Goal: Transaction & Acquisition: Purchase product/service

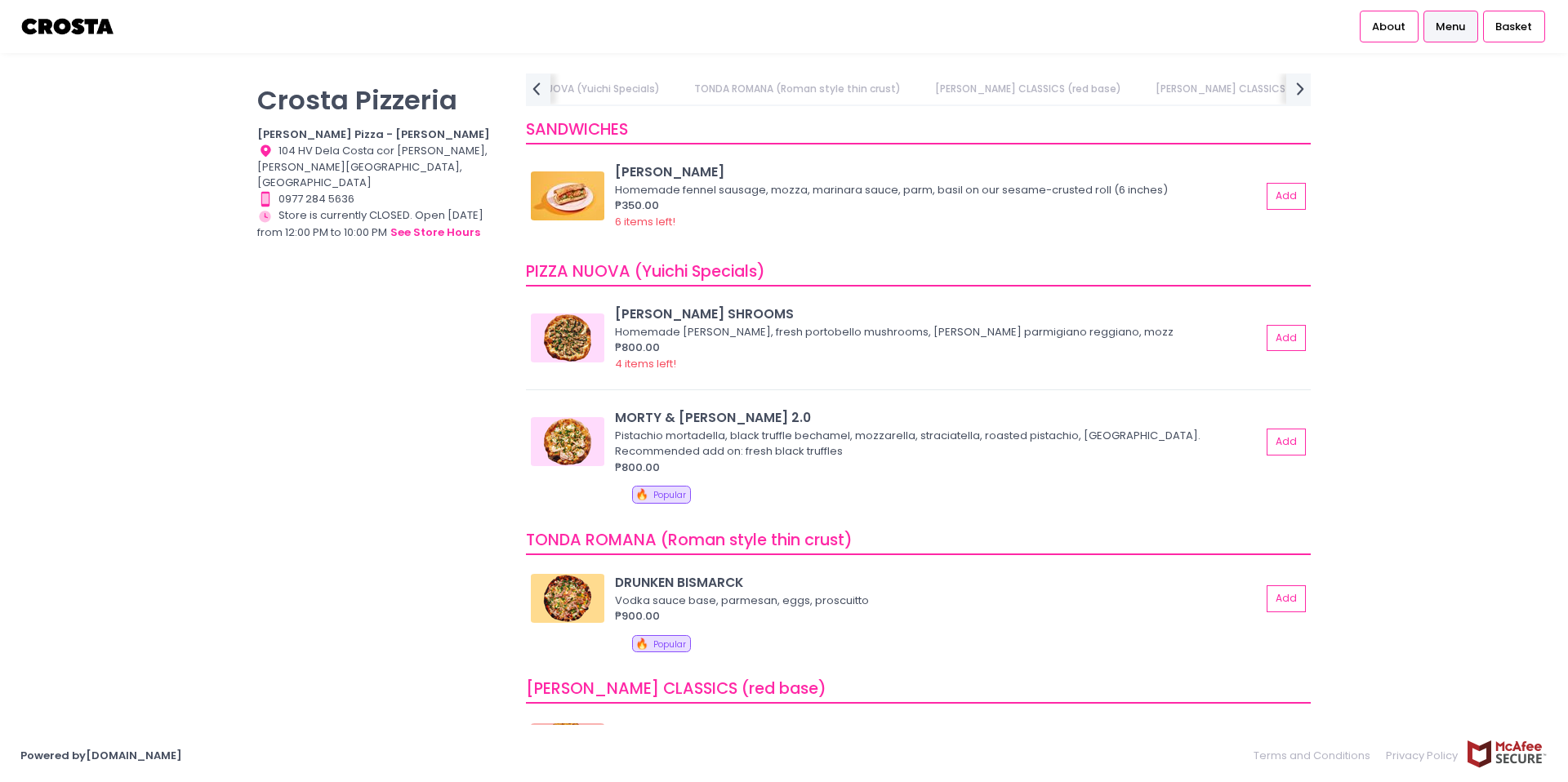
scroll to position [0, 152]
click at [959, 91] on link "[PERSON_NAME] CLASSICS (red base)" at bounding box center [1028, 89] width 218 height 31
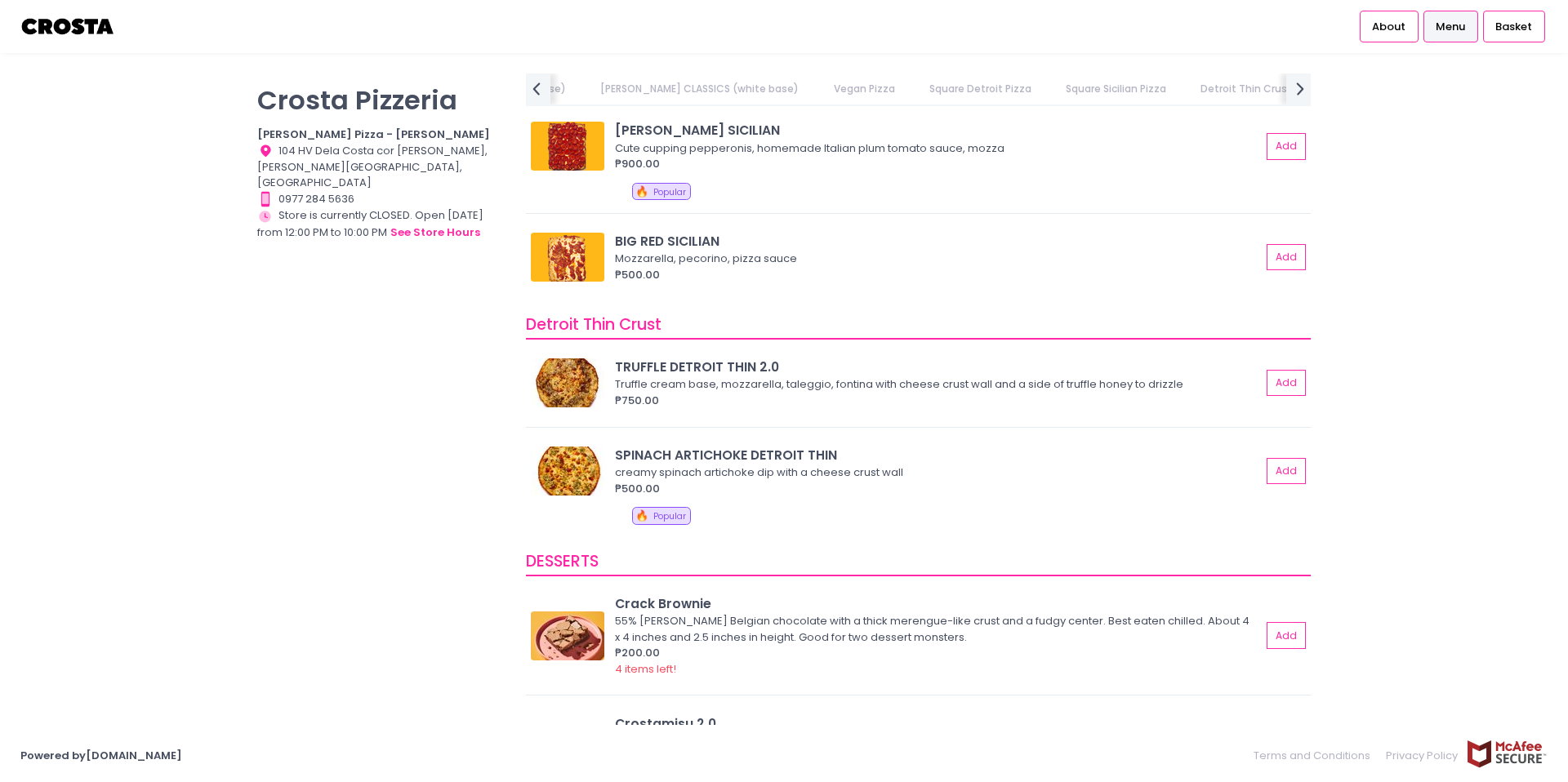
scroll to position [2639, 0]
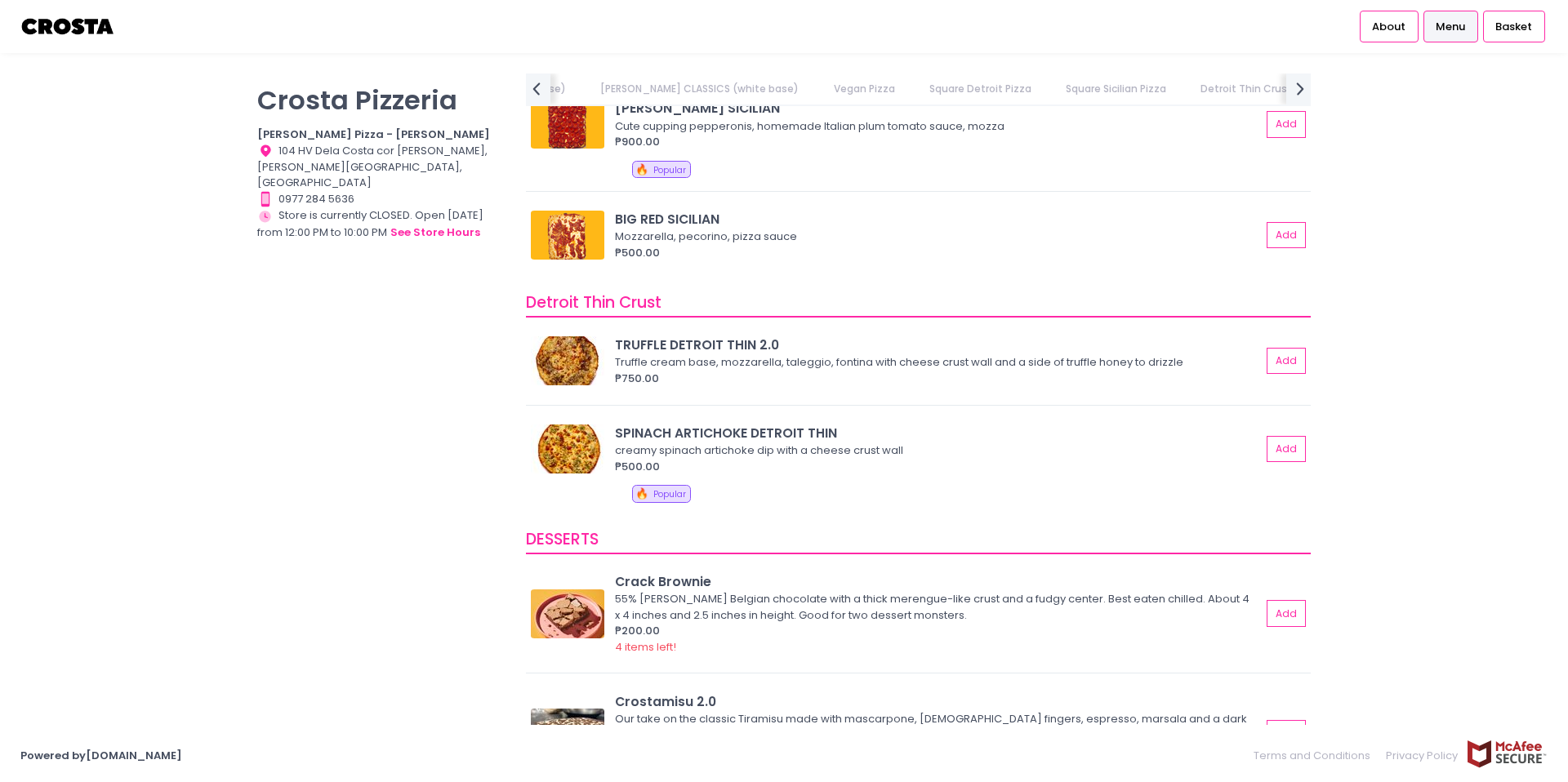
click at [460, 626] on div "[PERSON_NAME] Pizzeria [PERSON_NAME] Pizza - [PERSON_NAME] Location Created wit…" at bounding box center [381, 383] width 269 height 619
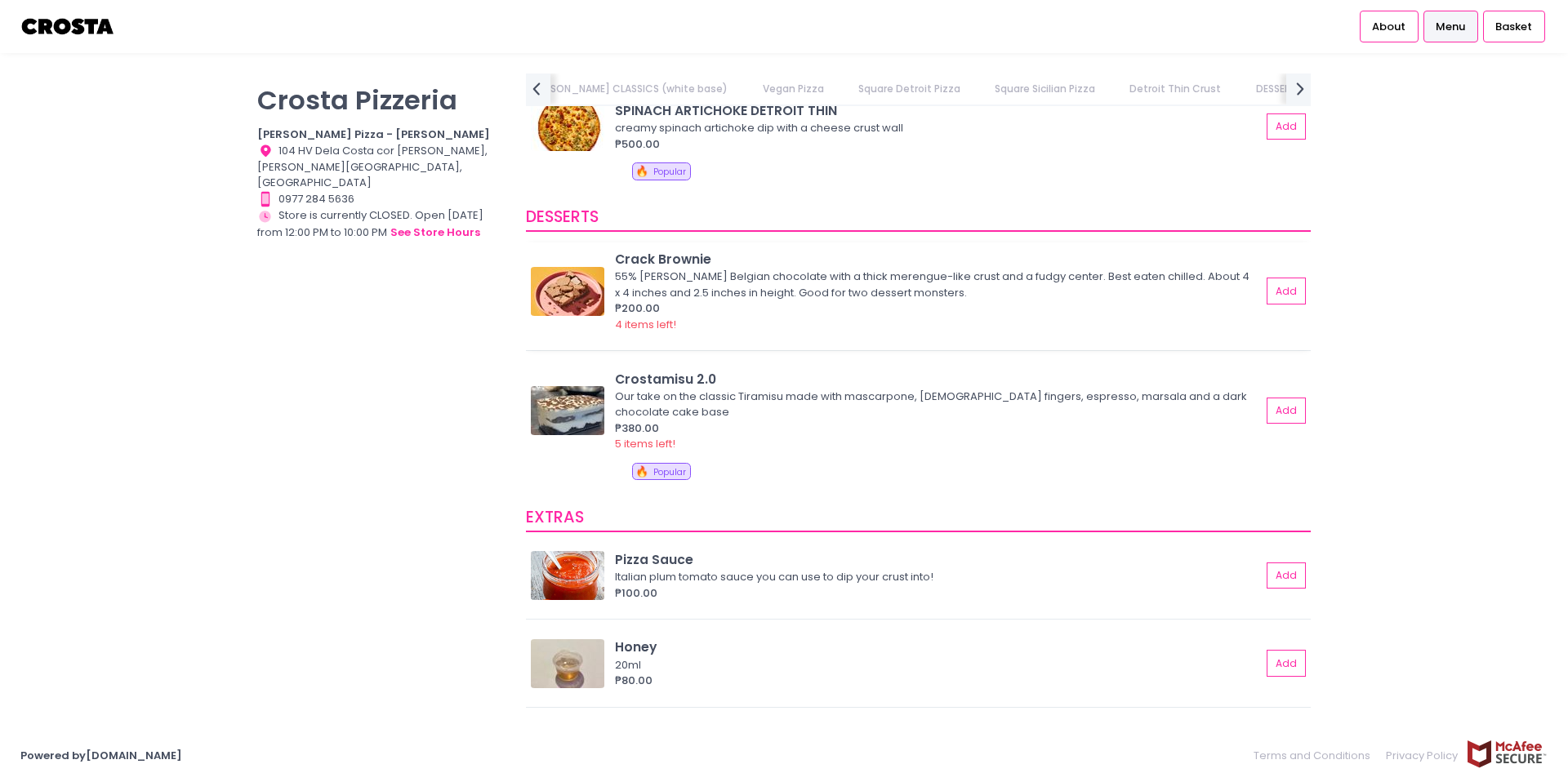
scroll to position [2963, 0]
click at [444, 224] on button "see store hours" at bounding box center [435, 233] width 91 height 18
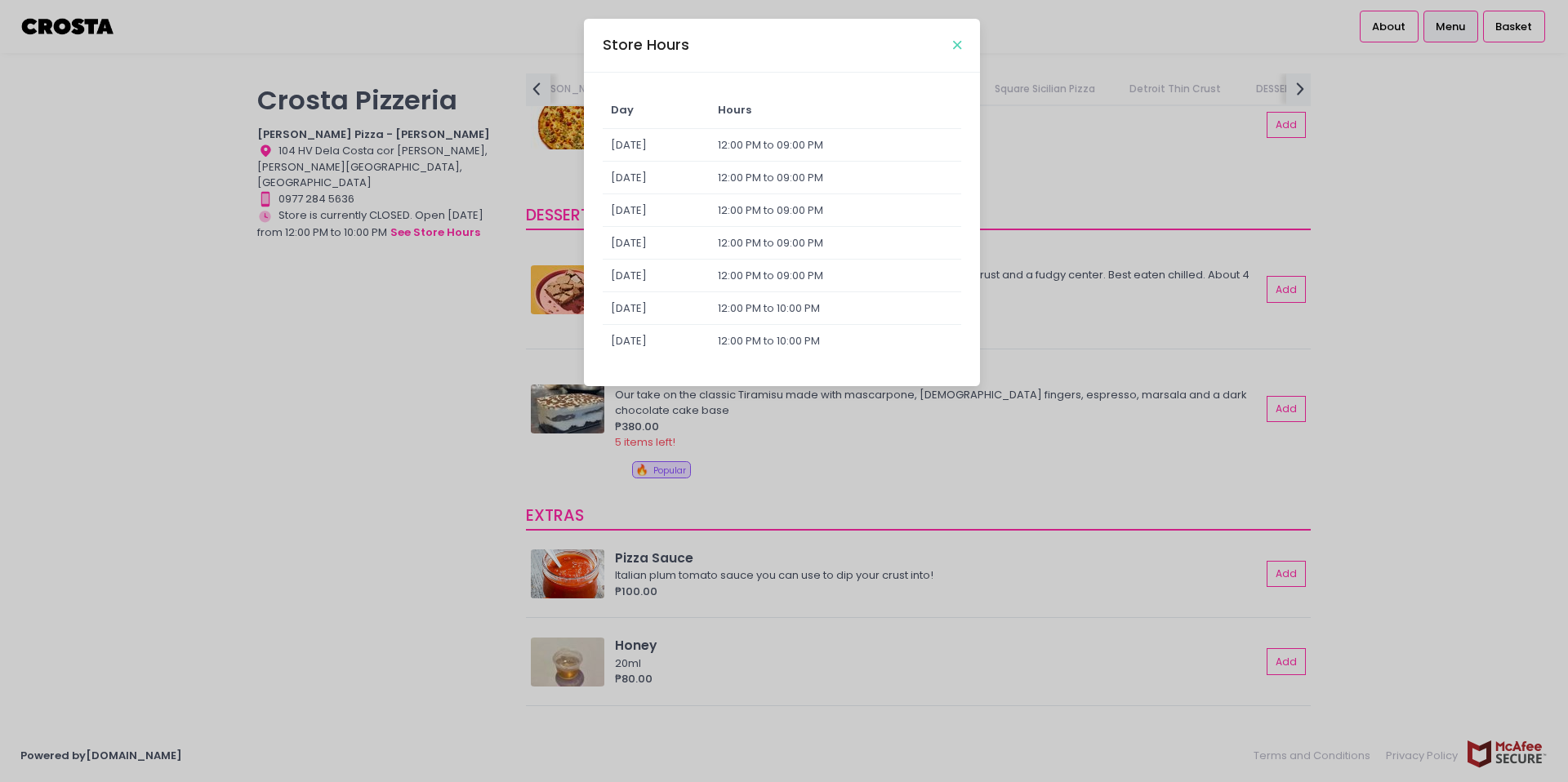
click at [954, 44] on icon "Close" at bounding box center [957, 45] width 8 height 13
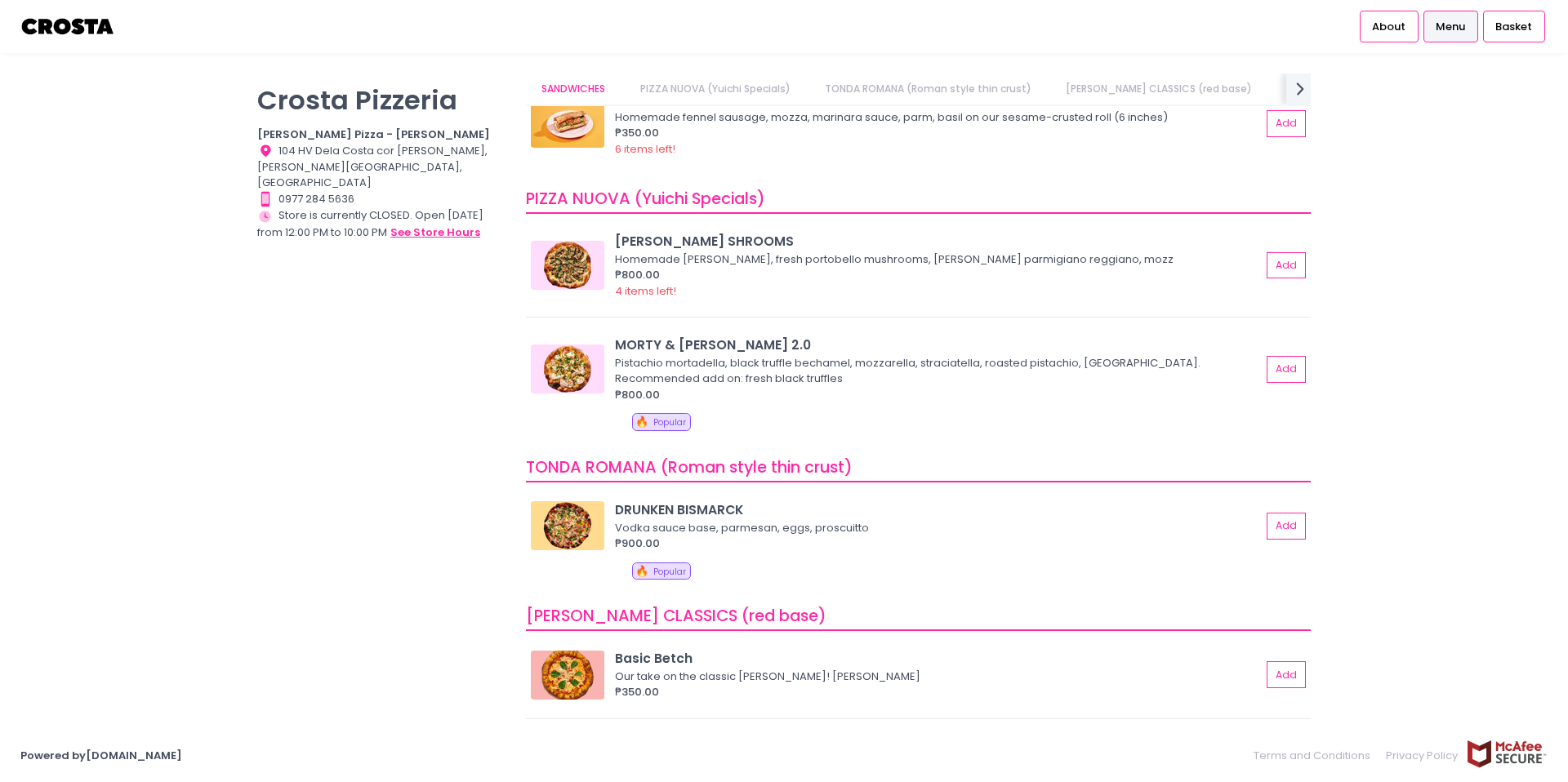
scroll to position [0, 0]
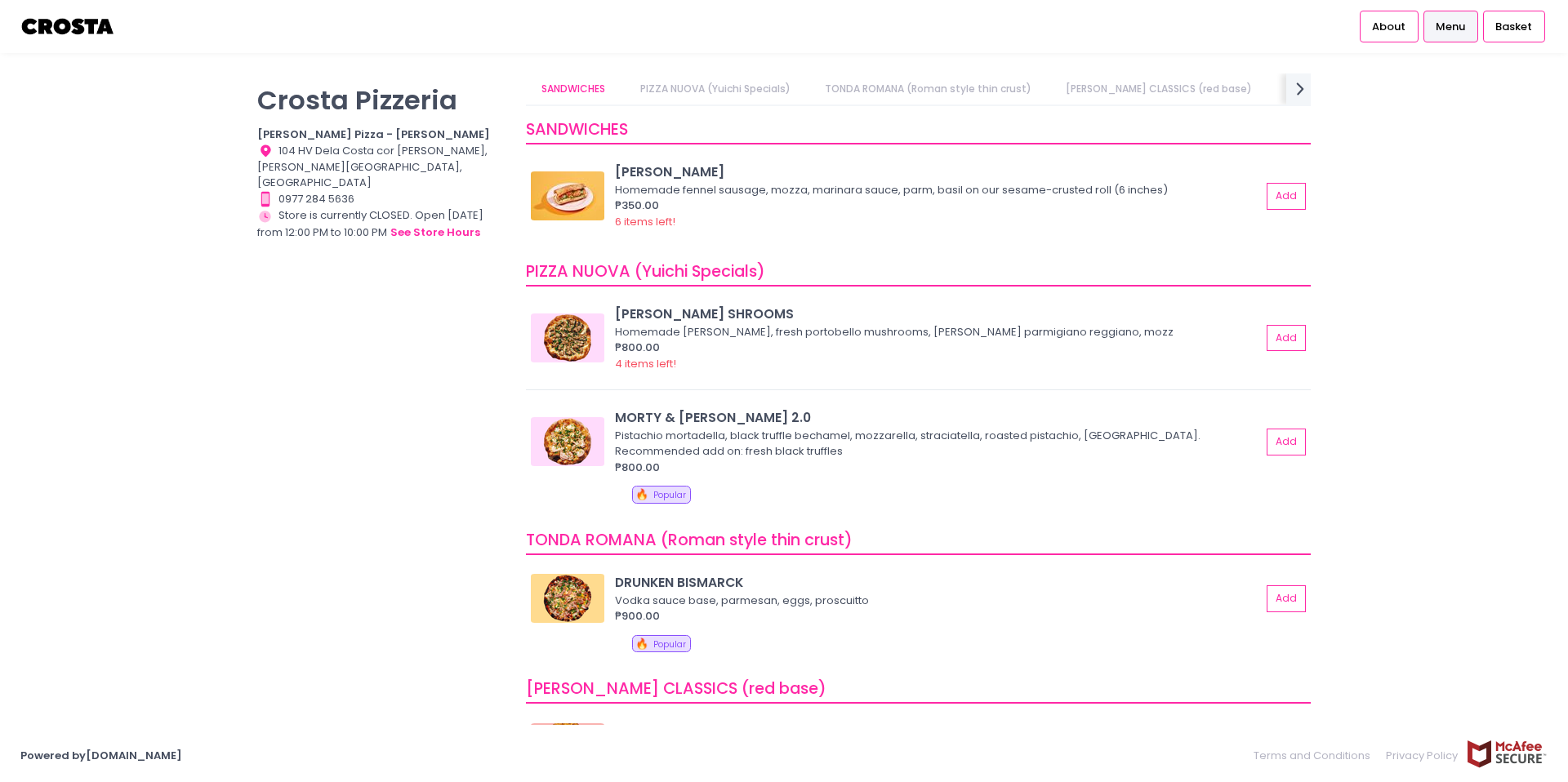
click at [1118, 95] on link "[PERSON_NAME] CLASSICS (red base)" at bounding box center [1159, 89] width 218 height 31
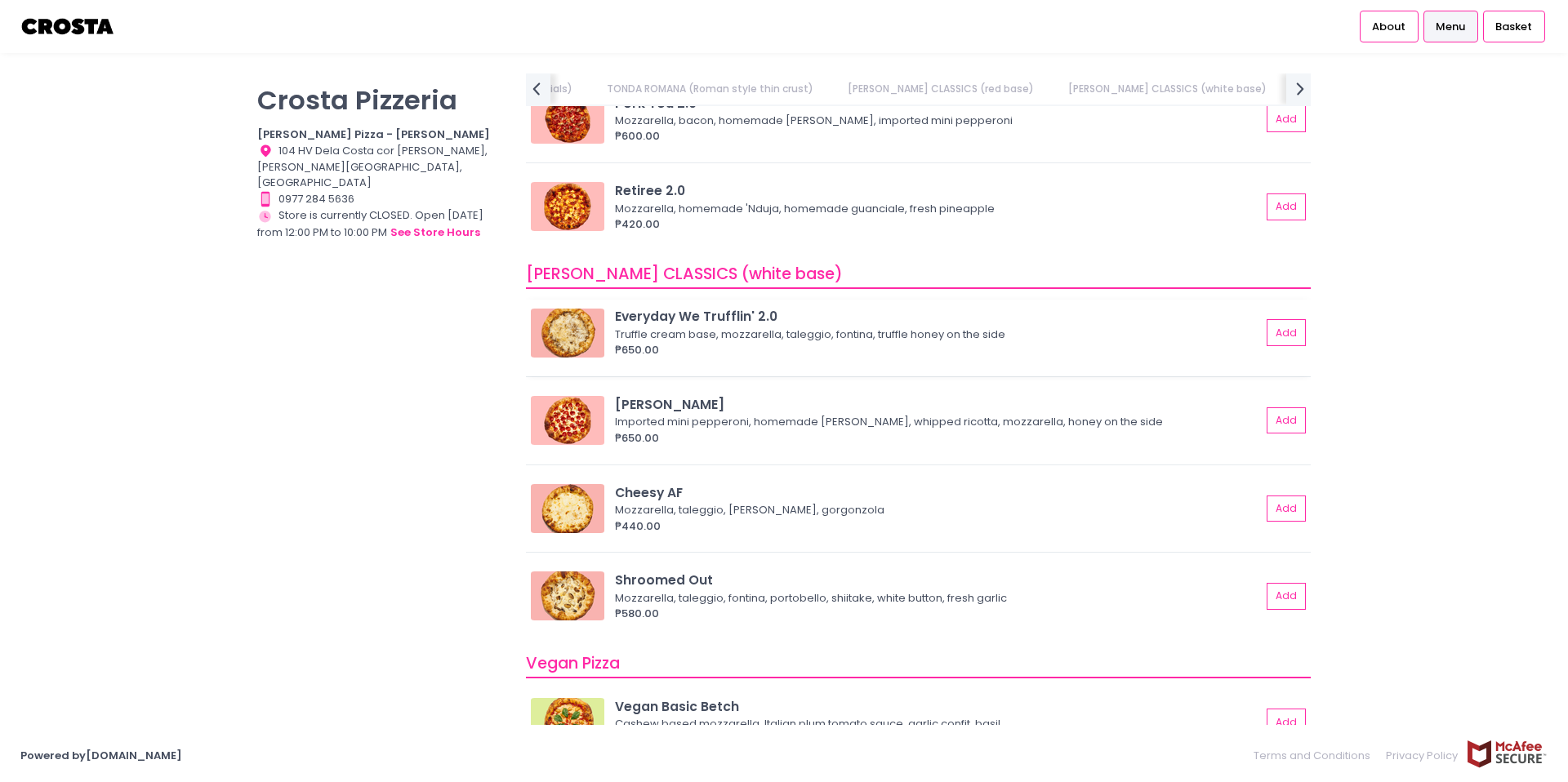
scroll to position [806, 0]
click at [1283, 510] on button "Add" at bounding box center [1287, 506] width 38 height 27
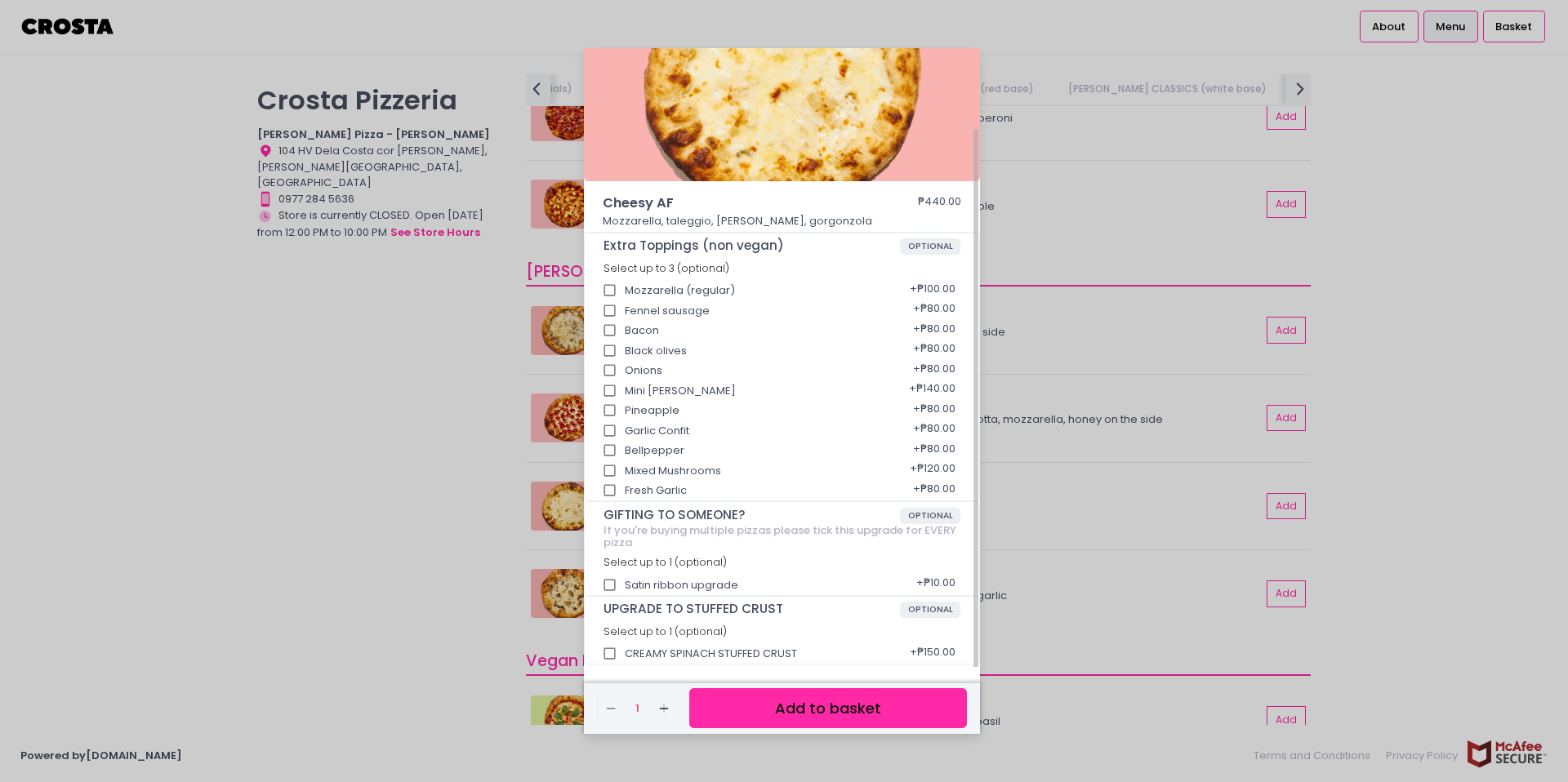
scroll to position [90, 0]
click at [817, 711] on button "Add to basket" at bounding box center [828, 707] width 278 height 40
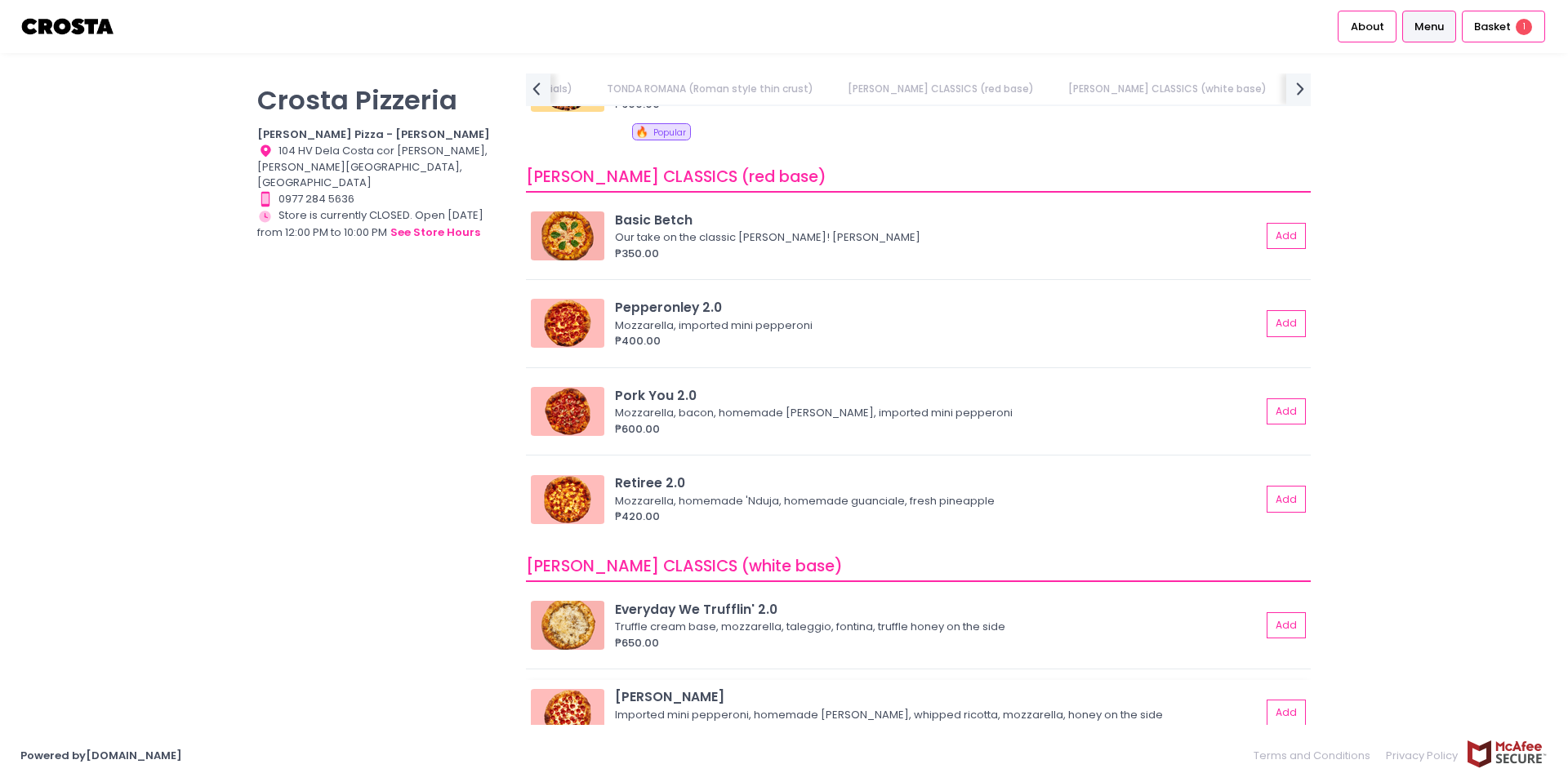
scroll to position [508, 0]
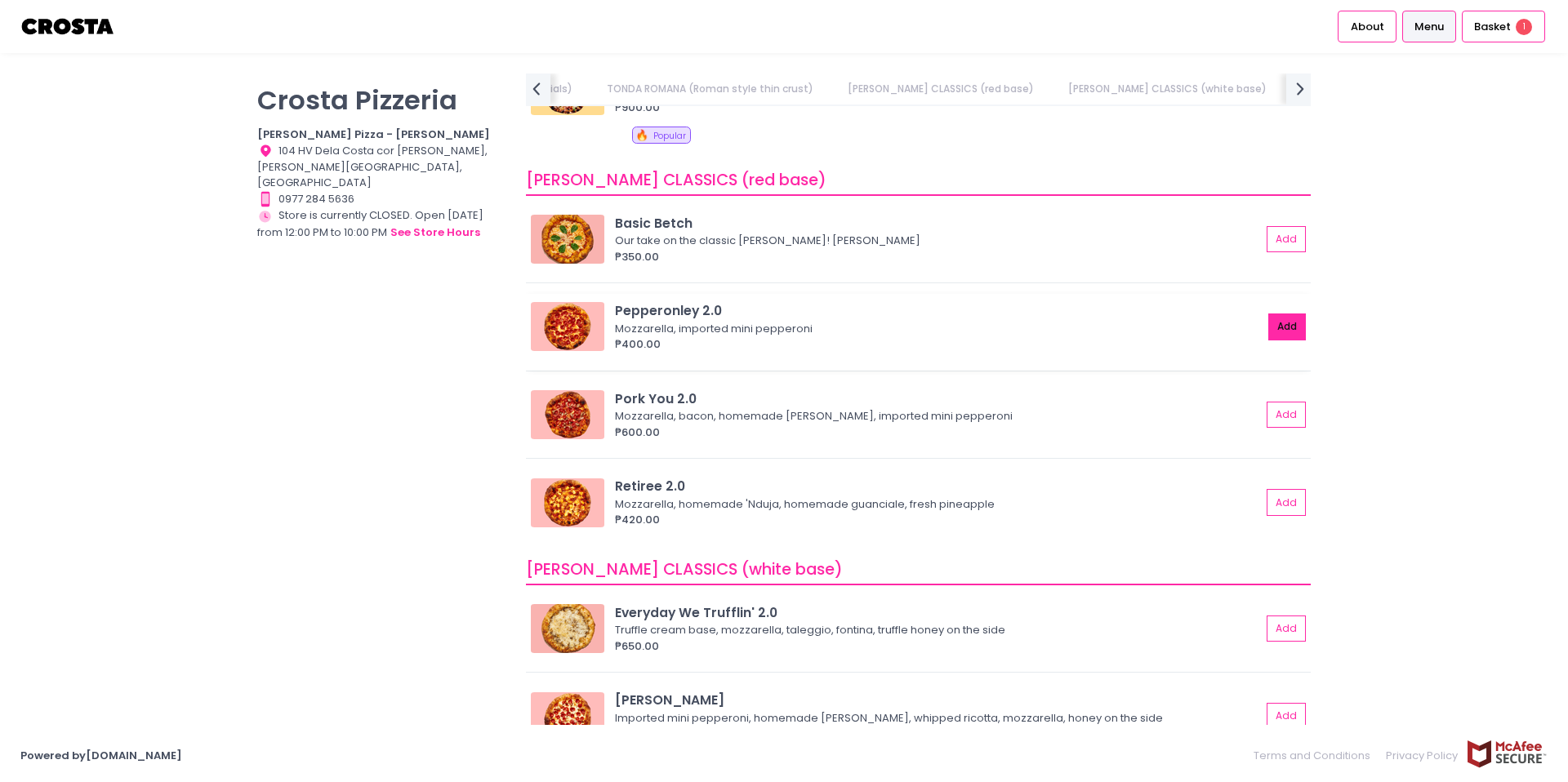
click at [1282, 329] on button "Add" at bounding box center [1287, 327] width 38 height 27
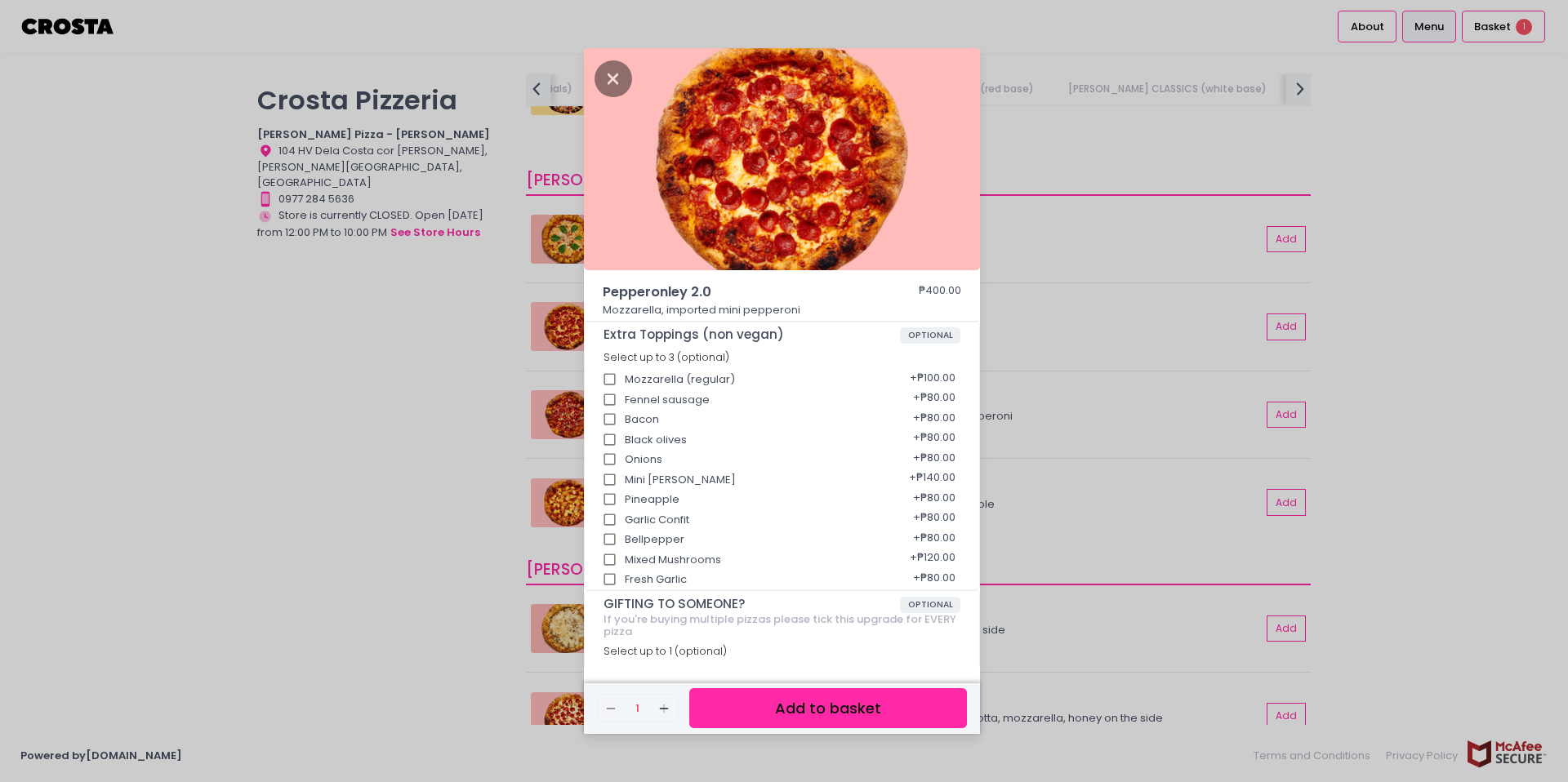
click at [848, 708] on button "Add to basket" at bounding box center [828, 707] width 278 height 40
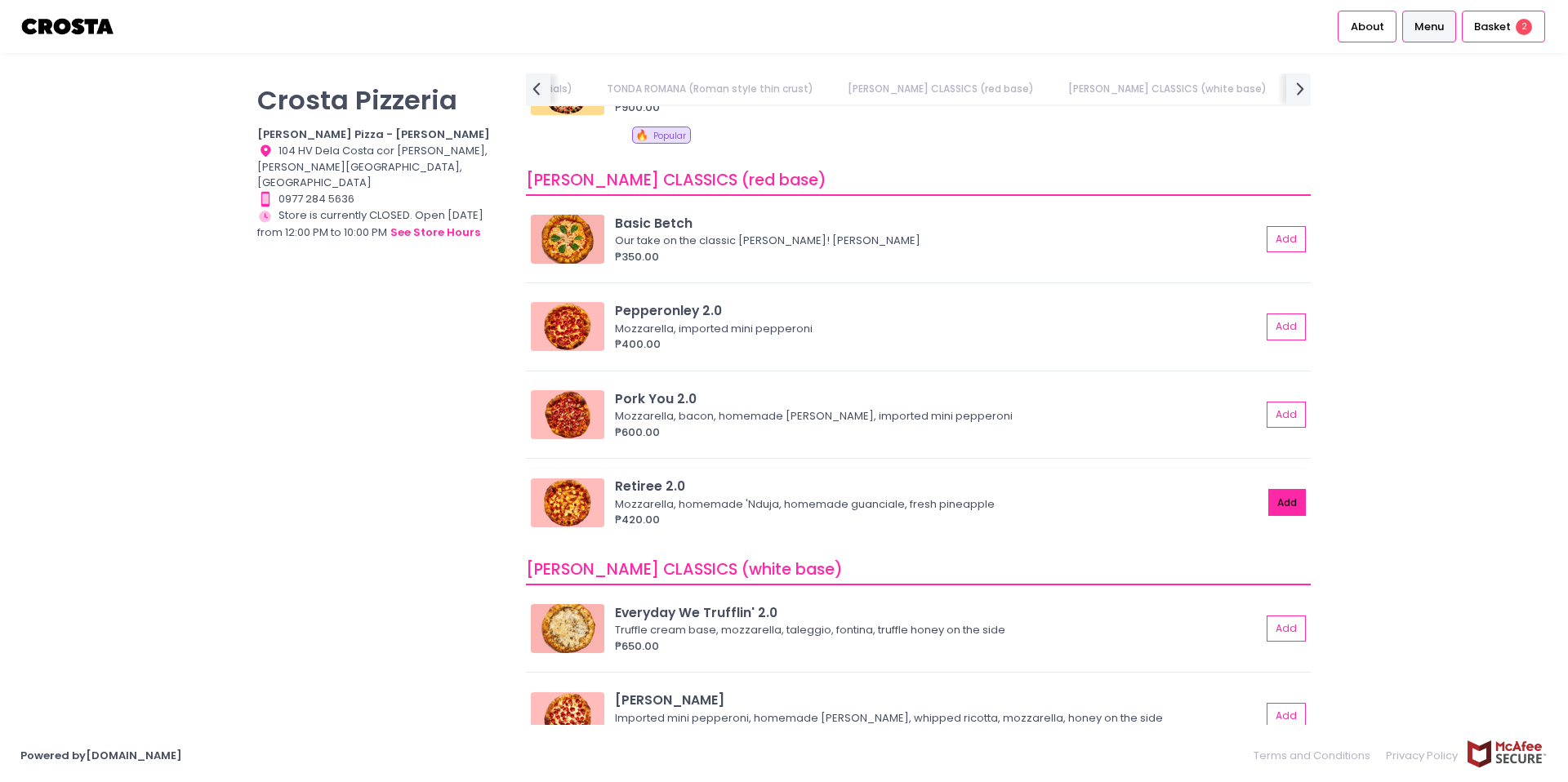
click at [1295, 501] on button "Add" at bounding box center [1287, 503] width 38 height 27
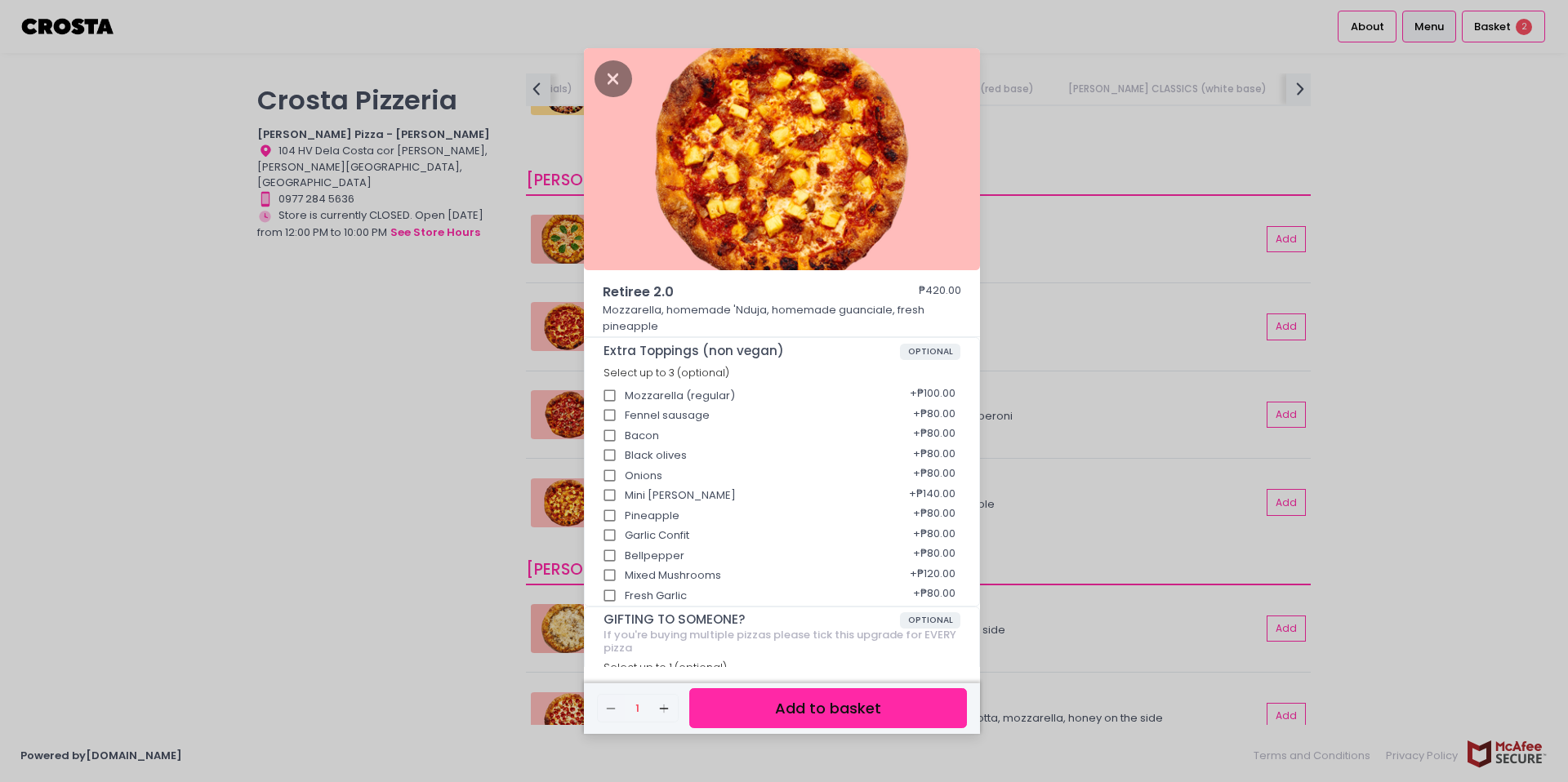
click at [891, 709] on button "Add to basket" at bounding box center [828, 707] width 278 height 40
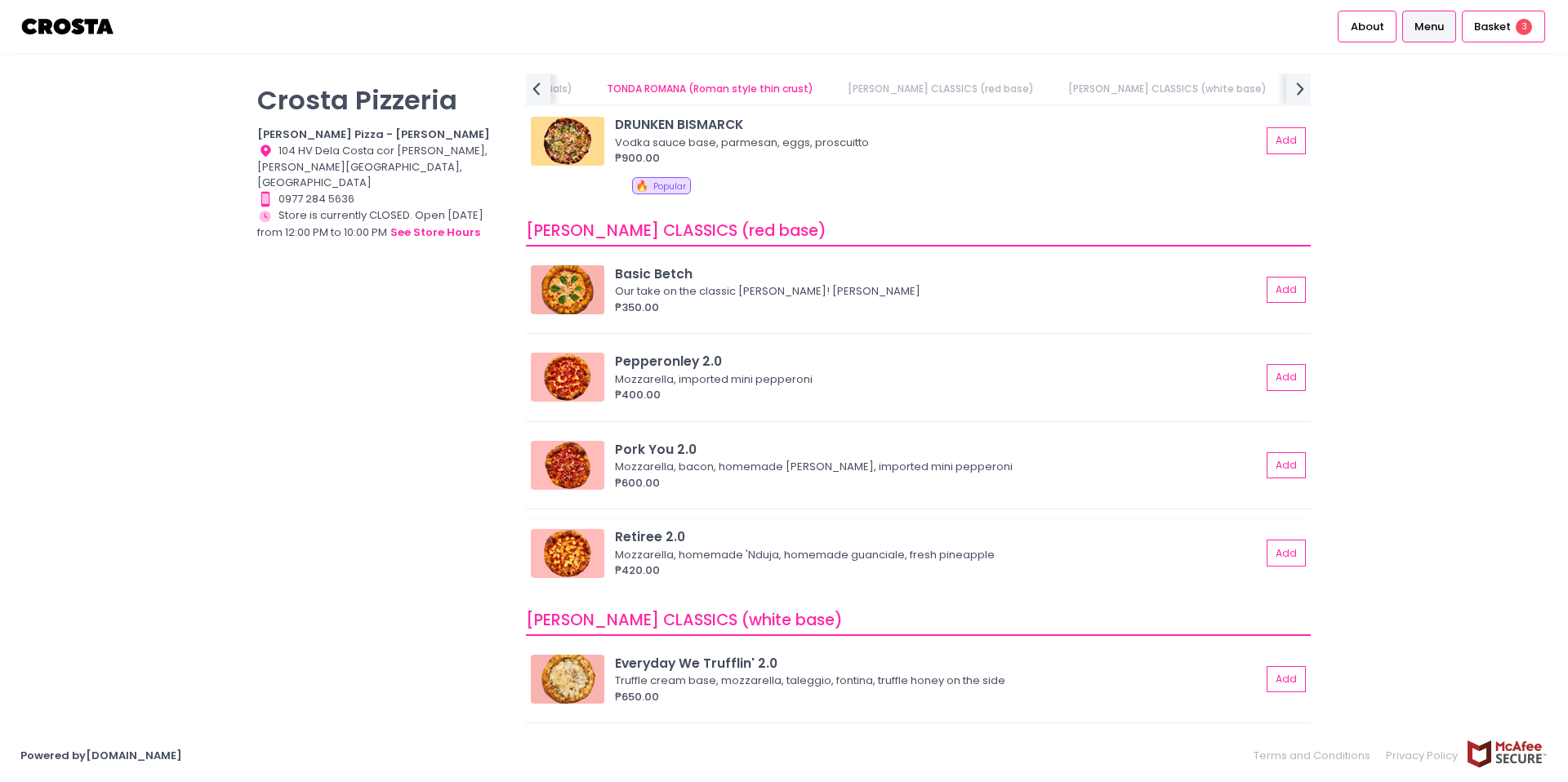
scroll to position [436, 0]
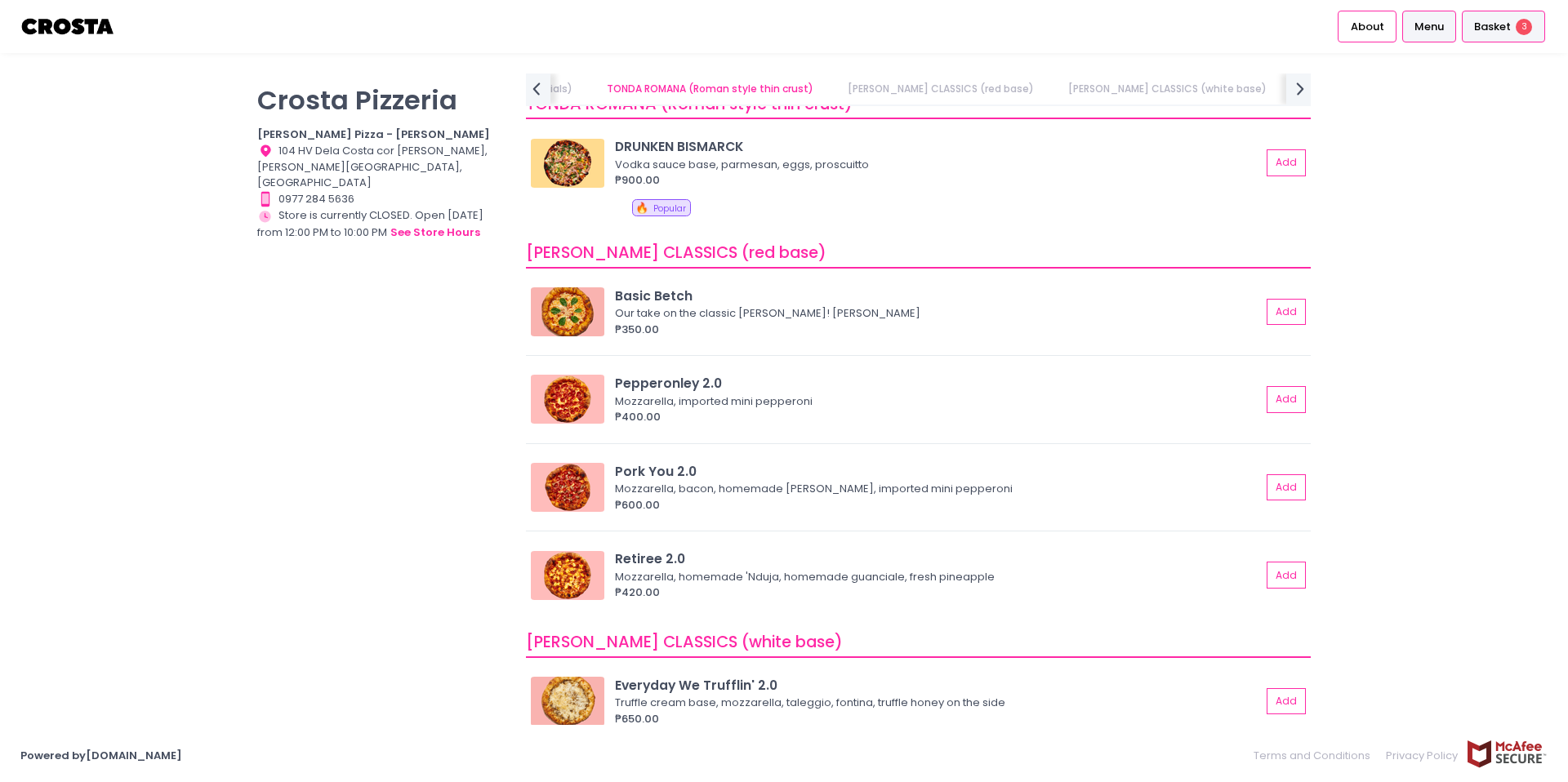
click at [1505, 23] on span "Basket" at bounding box center [1492, 26] width 37 height 16
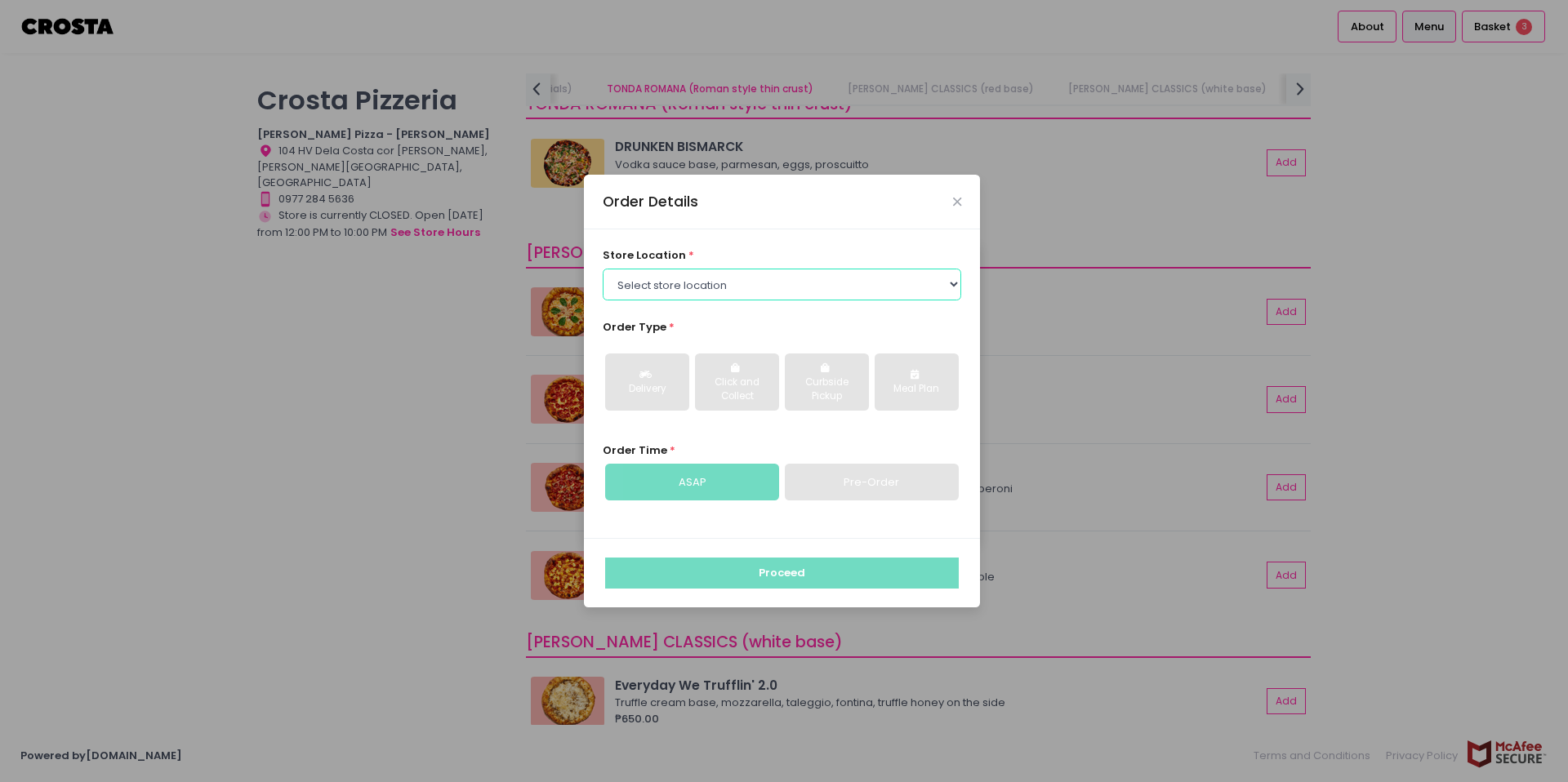
click at [889, 290] on select "Select store location [PERSON_NAME] Pizza - [PERSON_NAME] Pizza - [GEOGRAPHIC_D…" at bounding box center [782, 284] width 359 height 31
select select "5fabb2e53664a8677beaeb89"
click at [603, 269] on select "Select store location [PERSON_NAME] Pizza - [PERSON_NAME] Pizza - [GEOGRAPHIC_D…" at bounding box center [782, 284] width 359 height 31
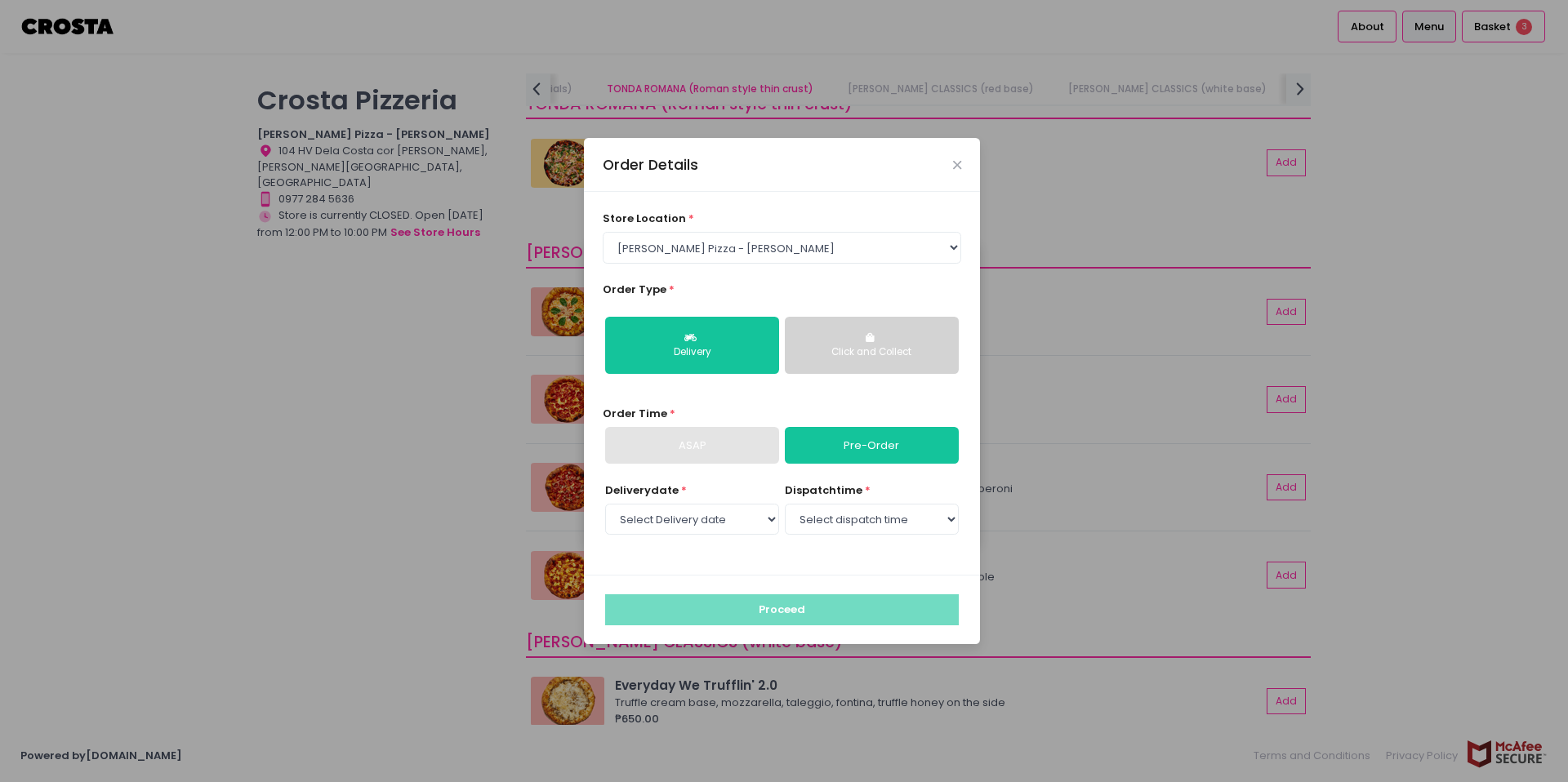
click at [870, 444] on link "Pre-Order" at bounding box center [871, 445] width 174 height 38
click at [736, 521] on select "Select Delivery date [DATE] [DATE] [DATE]" at bounding box center [692, 519] width 174 height 31
click at [847, 521] on select "Select dispatch time" at bounding box center [871, 519] width 174 height 31
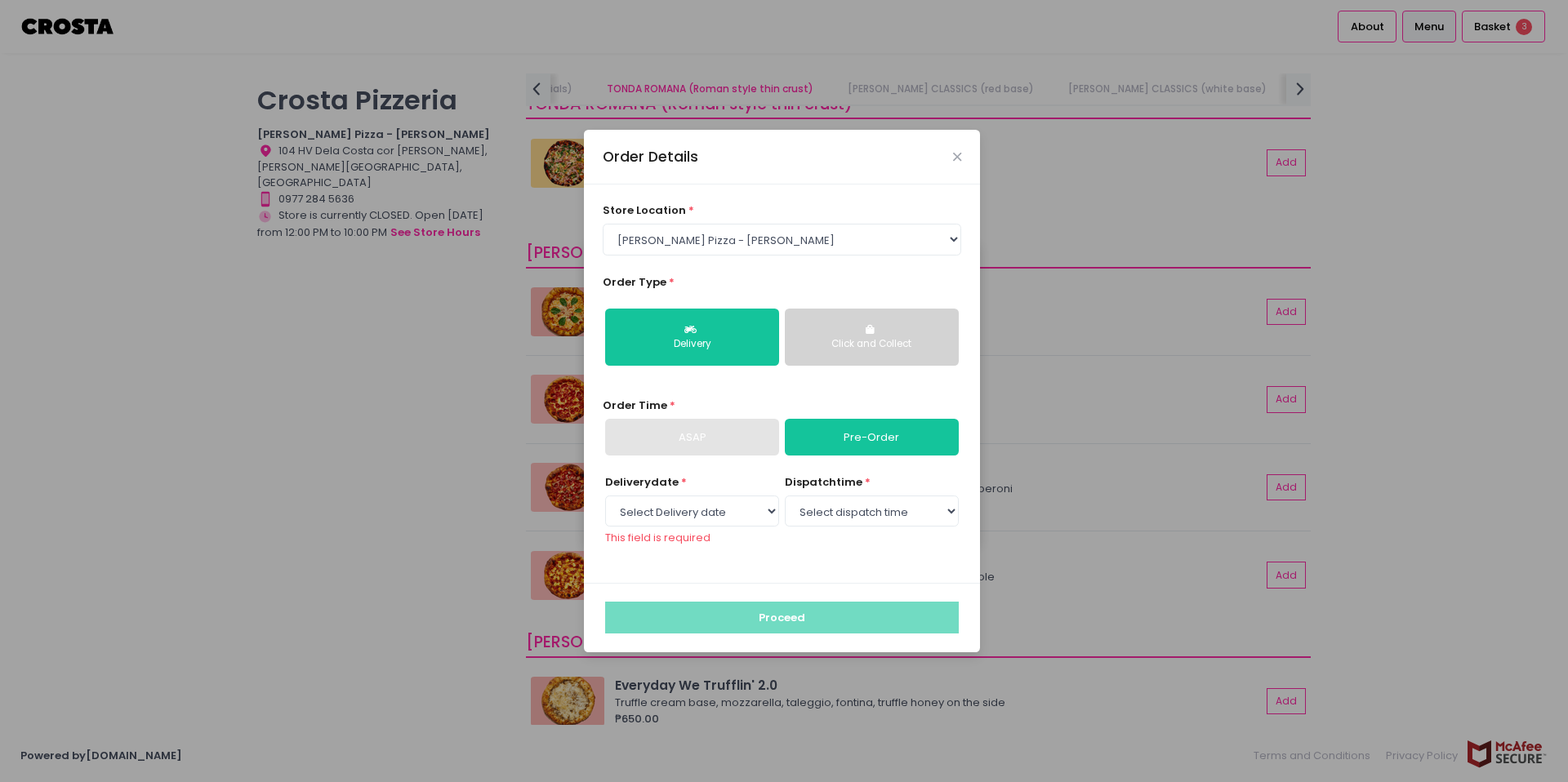
click at [861, 342] on div "Click and Collect" at bounding box center [871, 344] width 151 height 15
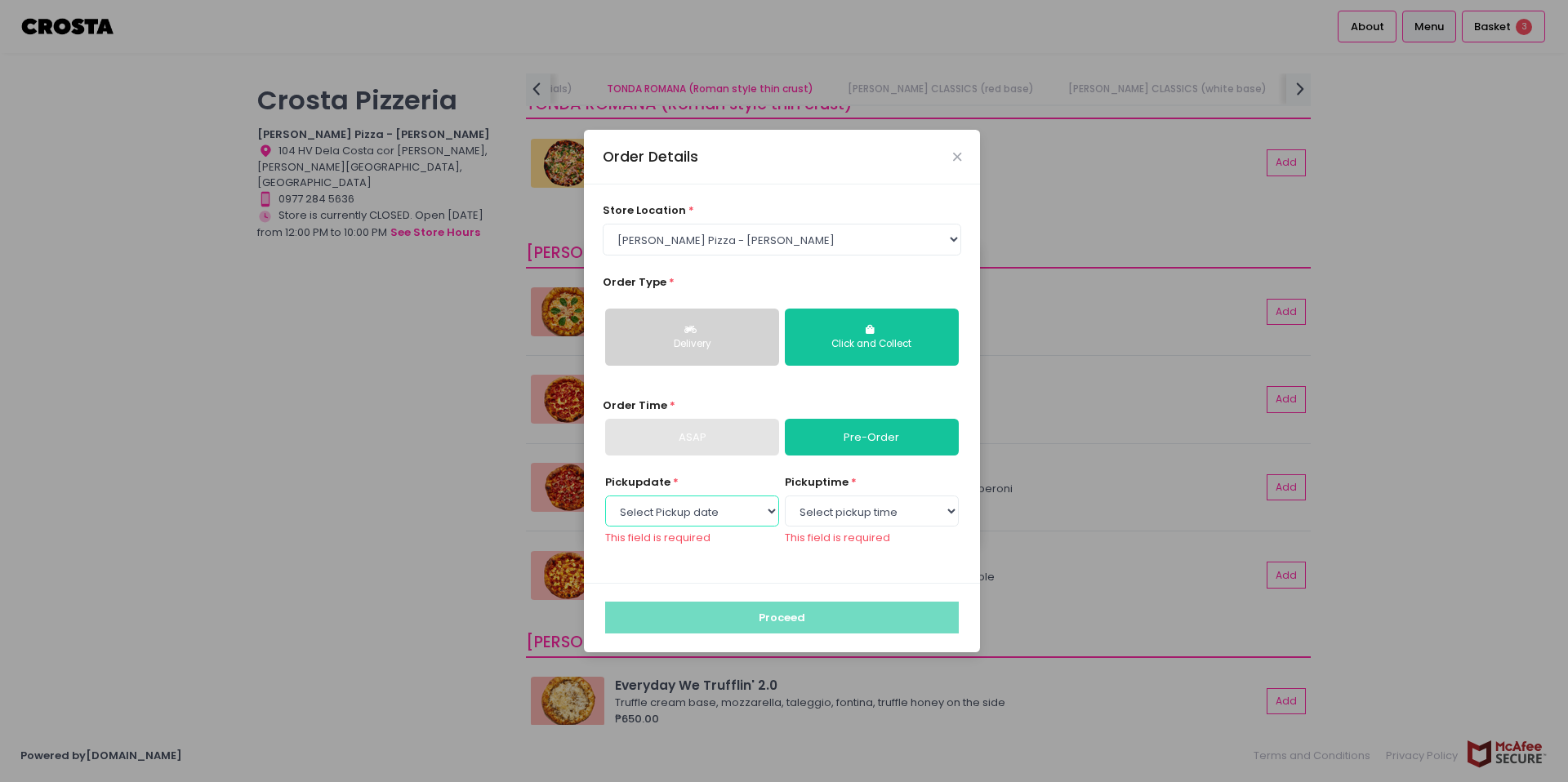
click at [770, 512] on select "Select Pickup date [DATE] [DATE] [DATE]" at bounding box center [692, 511] width 174 height 31
click at [921, 512] on select "Select pickup time" at bounding box center [871, 511] width 174 height 31
click at [785, 496] on select "Select pickup time" at bounding box center [871, 511] width 174 height 31
click at [736, 513] on select "Select Pickup date [DATE] [DATE] [DATE]" at bounding box center [692, 511] width 174 height 31
select select "[DATE]"
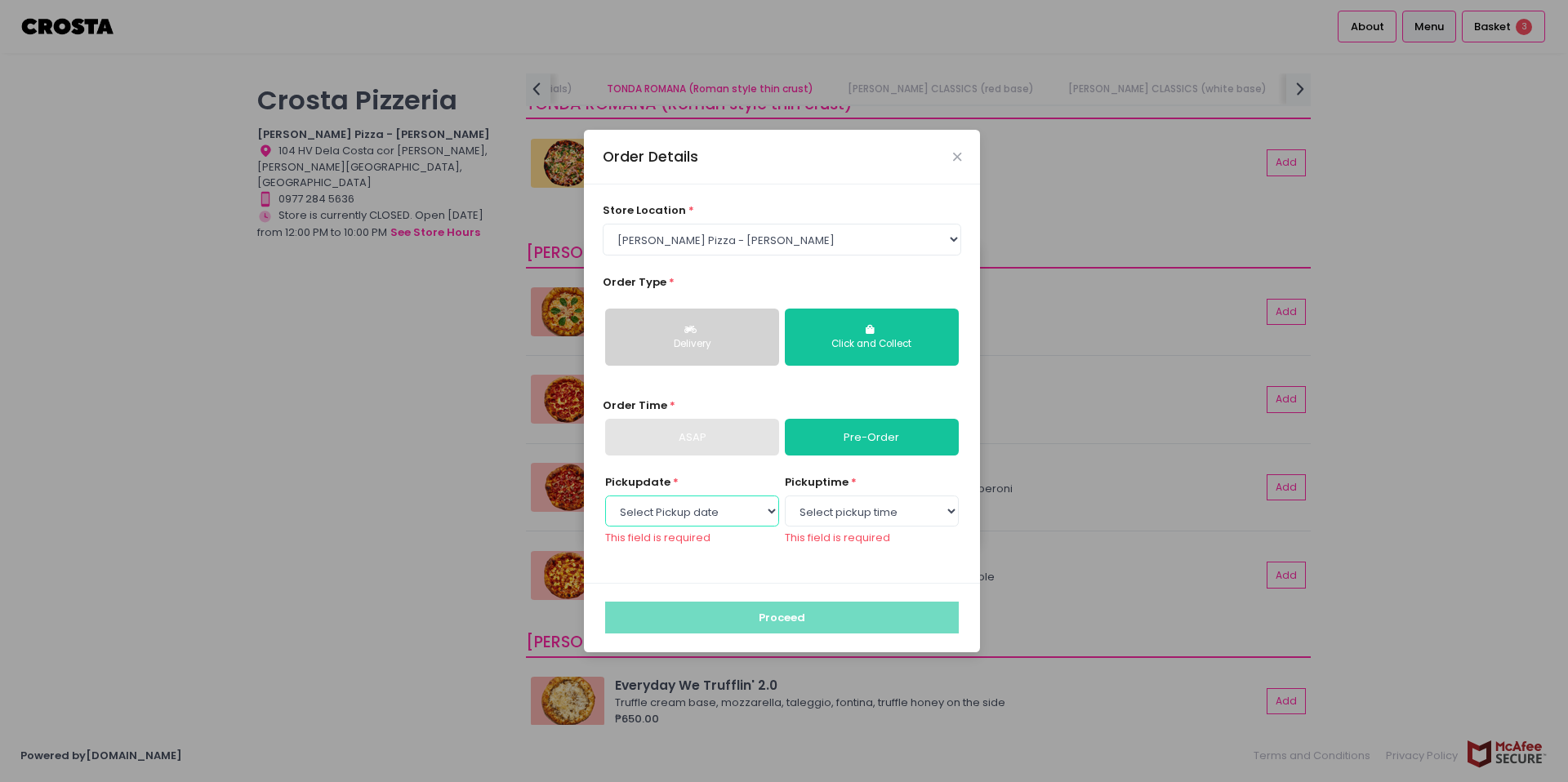
click at [605, 503] on select "Select Pickup date [DATE] [DATE] [DATE]" at bounding box center [692, 511] width 174 height 31
click at [894, 512] on select "Select pickup time 12:00 PM - 12:30 PM 12:30 PM - 01:00 PM 01:00 PM - 01:30 PM …" at bounding box center [871, 511] width 174 height 31
click at [962, 153] on div "Order Details" at bounding box center [782, 157] width 396 height 54
click at [959, 153] on icon "Close" at bounding box center [957, 157] width 8 height 13
